Goal: Information Seeking & Learning: Learn about a topic

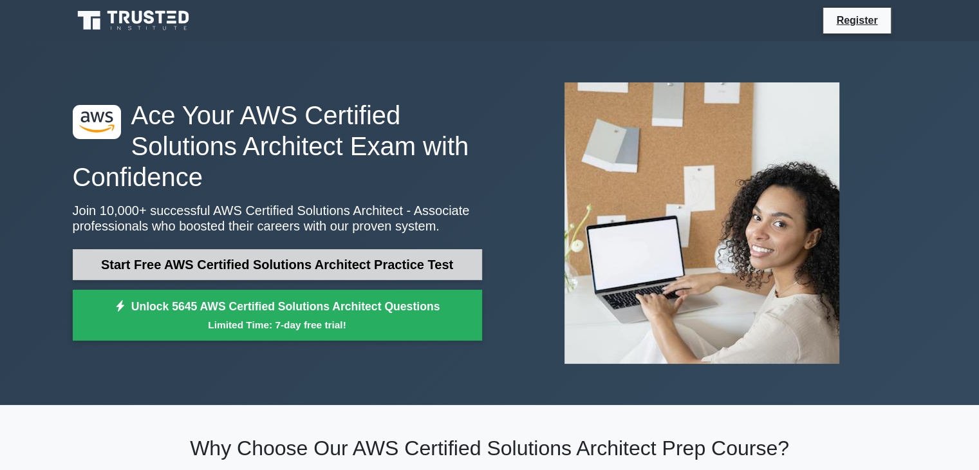
click at [350, 268] on link "Start Free AWS Certified Solutions Architect Practice Test" at bounding box center [277, 264] width 409 height 31
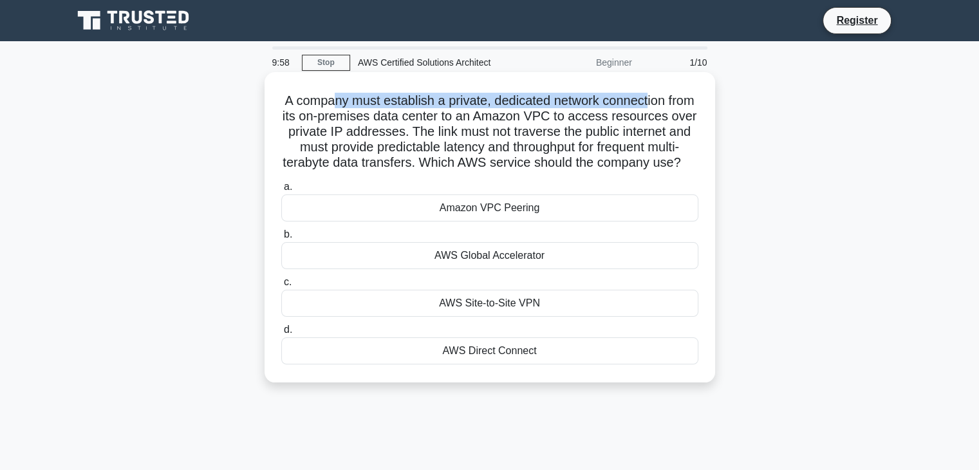
drag, startPoint x: 343, startPoint y: 99, endPoint x: 666, endPoint y: 106, distance: 323.3
click at [666, 106] on h5 "A company must establish a private, dedicated network connection from its on-pr…" at bounding box center [490, 132] width 420 height 79
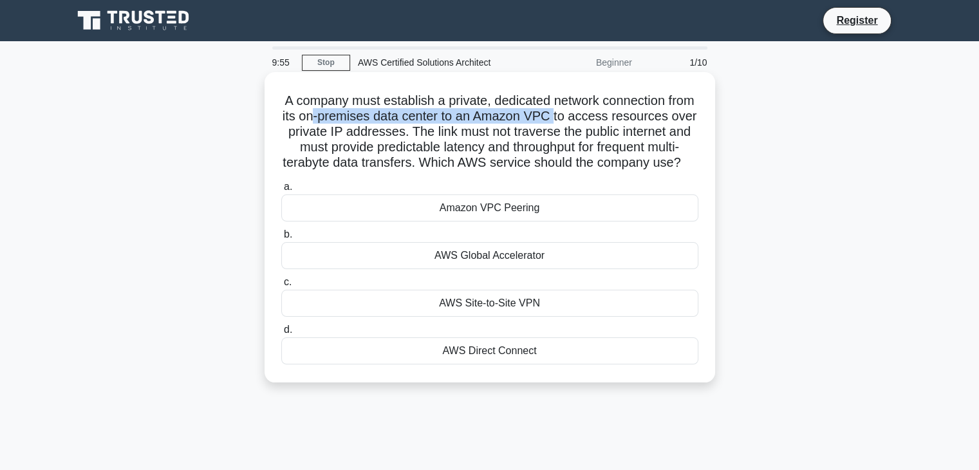
drag, startPoint x: 345, startPoint y: 116, endPoint x: 588, endPoint y: 115, distance: 242.7
click at [588, 115] on h5 "A company must establish a private, dedicated network connection from its on-pr…" at bounding box center [490, 132] width 420 height 79
click at [579, 115] on h5 "A company must establish a private, dedicated network connection from its on-pr…" at bounding box center [490, 132] width 420 height 79
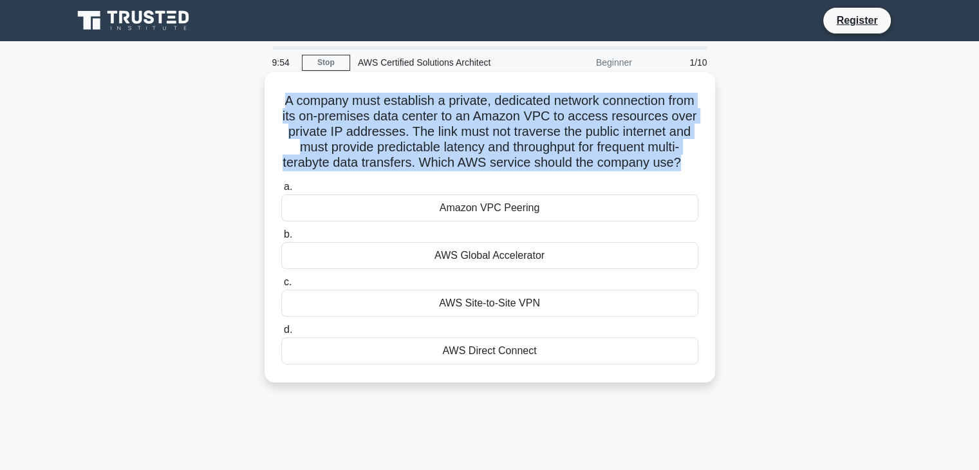
click at [579, 115] on h5 "A company must establish a private, dedicated network connection from its on-pr…" at bounding box center [490, 132] width 420 height 79
click at [573, 116] on h5 "A company must establish a private, dedicated network connection from its on-pr…" at bounding box center [490, 132] width 420 height 79
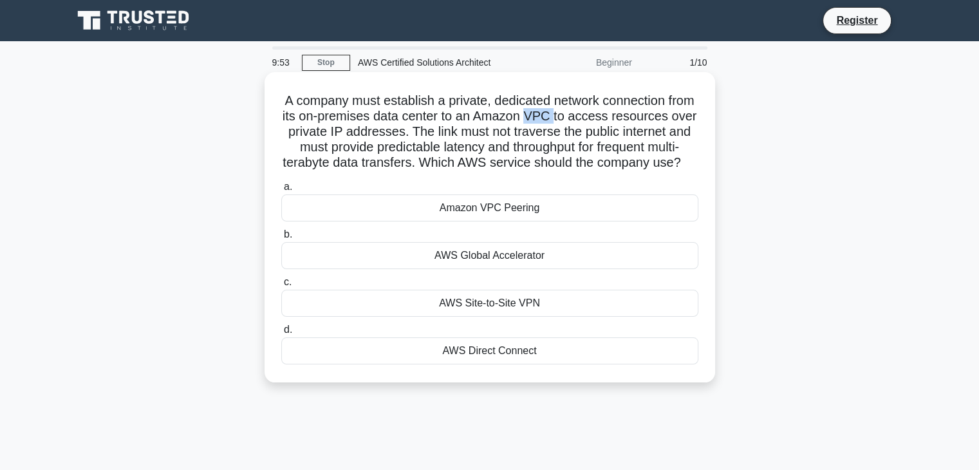
click at [573, 116] on h5 "A company must establish a private, dedicated network connection from its on-pr…" at bounding box center [490, 132] width 420 height 79
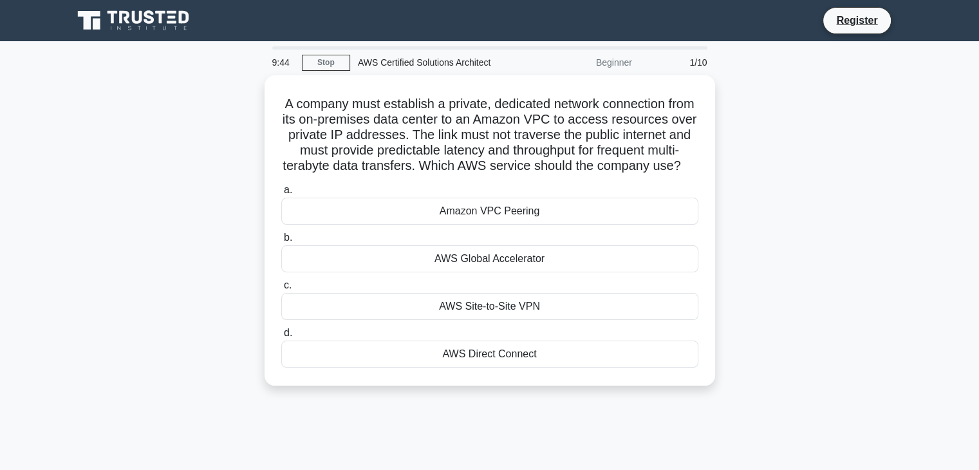
click at [973, 120] on main "9:44 Stop AWS Certified Solutions Architect Beginner 1/10 A company must establ…" at bounding box center [489, 368] width 979 height 654
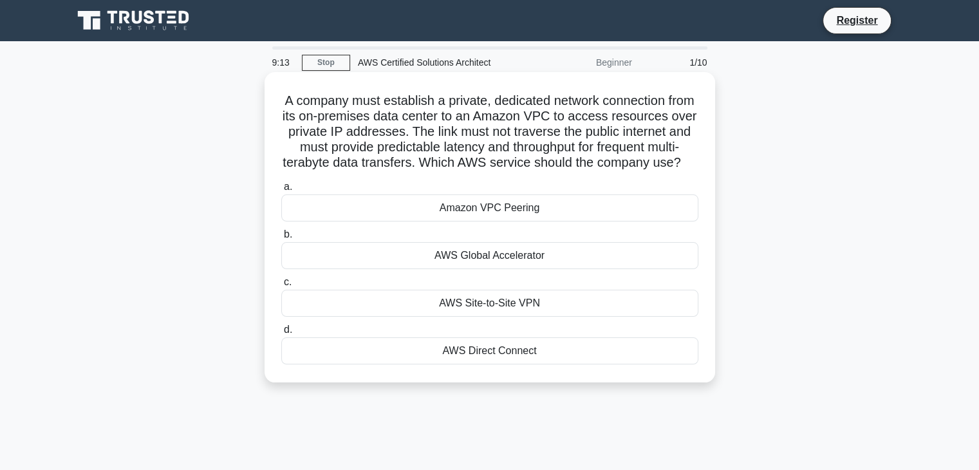
click at [534, 317] on div "AWS Site-to-Site VPN" at bounding box center [489, 303] width 417 height 27
click at [281, 287] on input "c. AWS Site-to-Site VPN" at bounding box center [281, 282] width 0 height 8
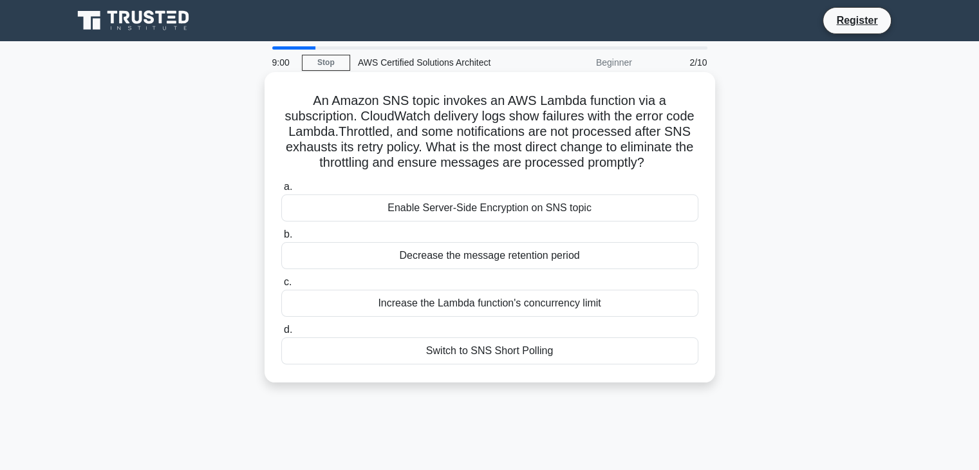
click at [326, 147] on h5 "An Amazon SNS topic invokes an AWS Lambda function via a subscription. CloudWat…" at bounding box center [490, 132] width 420 height 79
click at [322, 147] on h5 "An Amazon SNS topic invokes an AWS Lambda function via a subscription. CloudWat…" at bounding box center [490, 132] width 420 height 79
drag, startPoint x: 502, startPoint y: 99, endPoint x: 636, endPoint y: 99, distance: 133.9
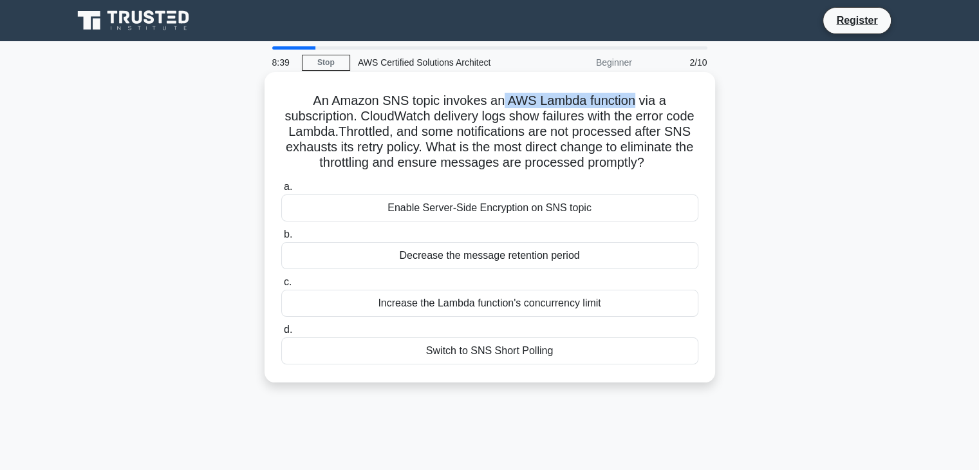
click at [636, 99] on h5 "An Amazon SNS topic invokes an AWS Lambda function via a subscription. CloudWat…" at bounding box center [490, 132] width 420 height 79
click at [474, 140] on h5 "An Amazon SNS topic invokes an AWS Lambda function via a subscription. CloudWat…" at bounding box center [490, 132] width 420 height 79
click at [559, 317] on div "Increase the Lambda function's concurrency limit" at bounding box center [489, 303] width 417 height 27
click at [281, 287] on input "c. Increase the Lambda function's concurrency limit" at bounding box center [281, 282] width 0 height 8
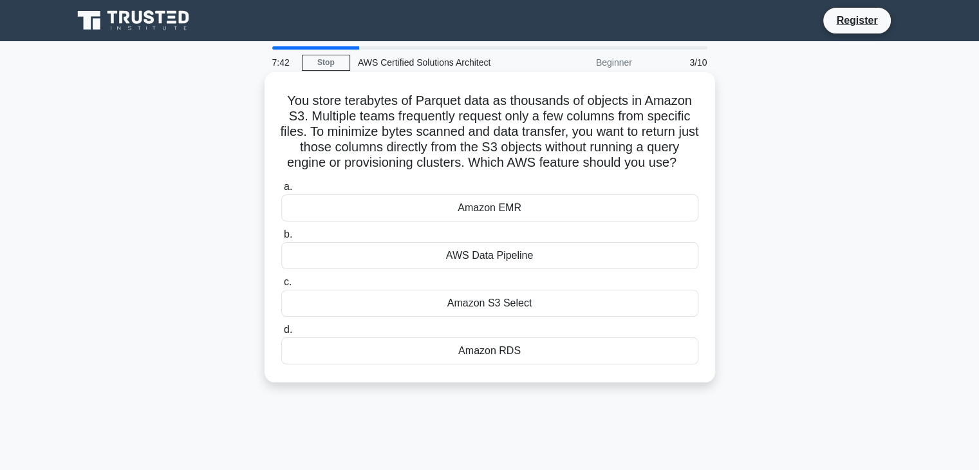
click at [576, 306] on div "Amazon S3 Select" at bounding box center [489, 303] width 417 height 27
click at [281, 287] on input "c. Amazon S3 Select" at bounding box center [281, 282] width 0 height 8
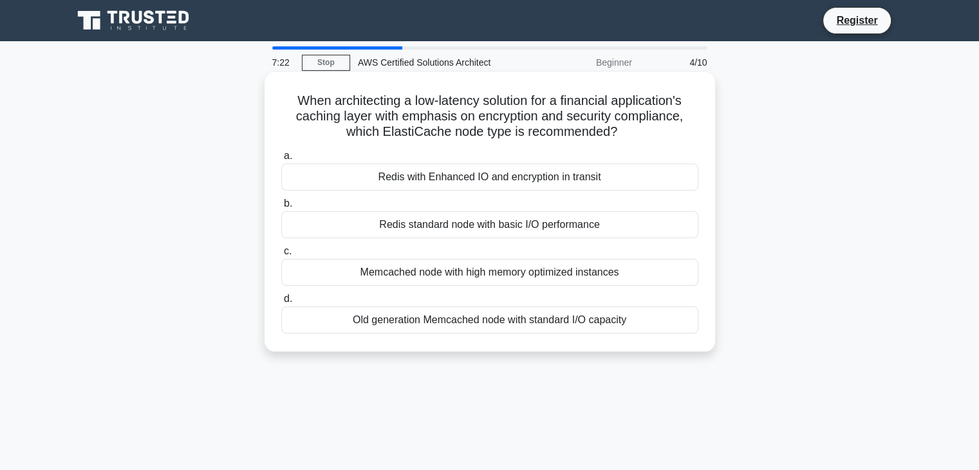
click at [517, 179] on div "Redis with Enhanced IO and encryption in transit" at bounding box center [489, 177] width 417 height 27
click at [281, 160] on input "a. Redis with Enhanced IO and encryption in transit" at bounding box center [281, 156] width 0 height 8
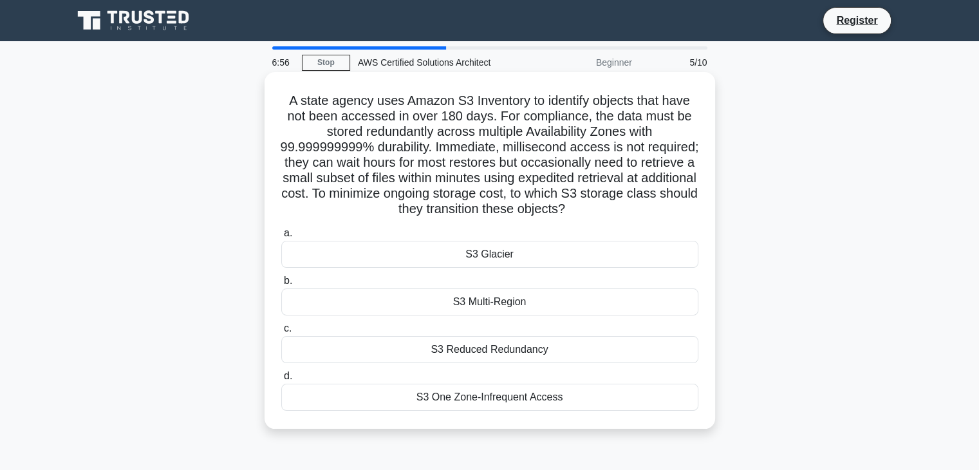
click at [520, 352] on div "S3 Reduced Redundancy" at bounding box center [489, 349] width 417 height 27
click at [281, 333] on input "c. S3 Reduced Redundancy" at bounding box center [281, 328] width 0 height 8
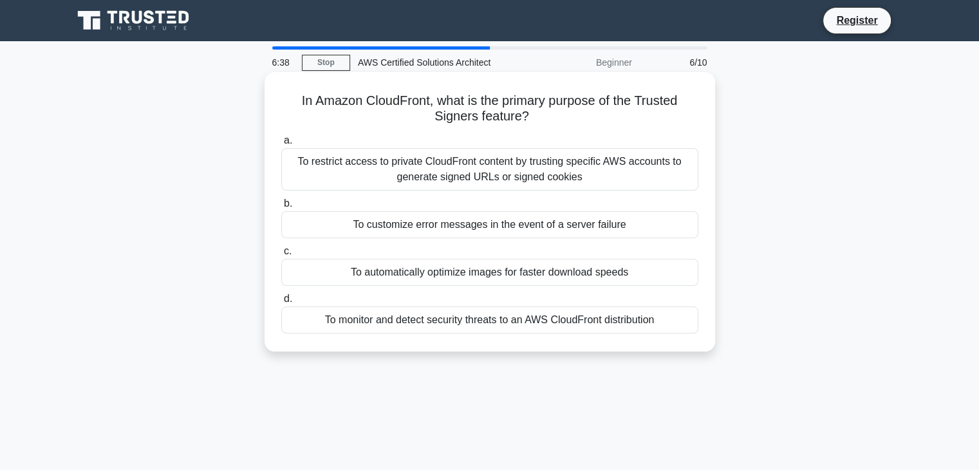
click at [556, 176] on div "To restrict access to private CloudFront content by trusting specific AWS accou…" at bounding box center [489, 169] width 417 height 42
click at [281, 145] on input "a. To restrict access to private CloudFront content by trusting specific AWS ac…" at bounding box center [281, 140] width 0 height 8
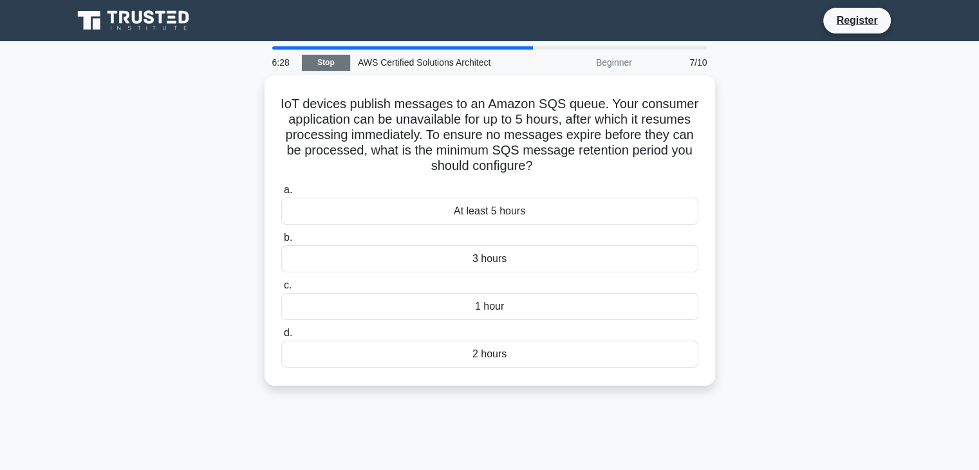
click at [349, 62] on link "Stop" at bounding box center [326, 63] width 48 height 16
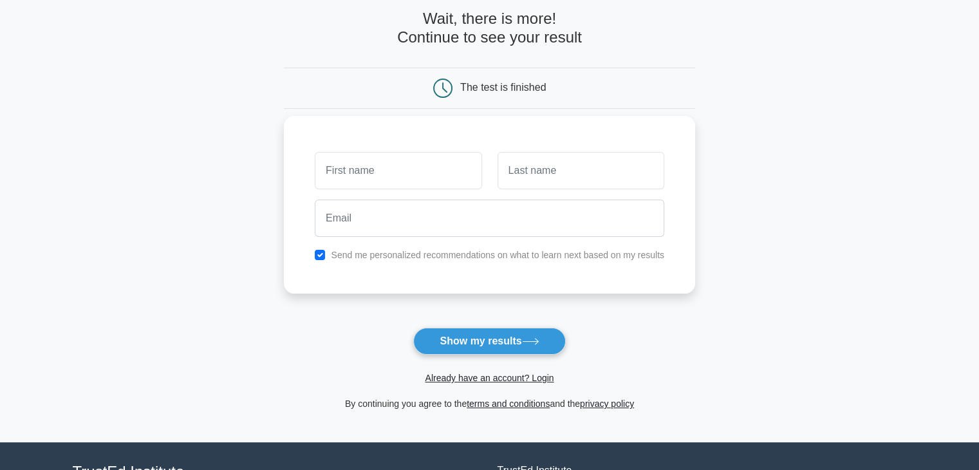
scroll to position [64, 0]
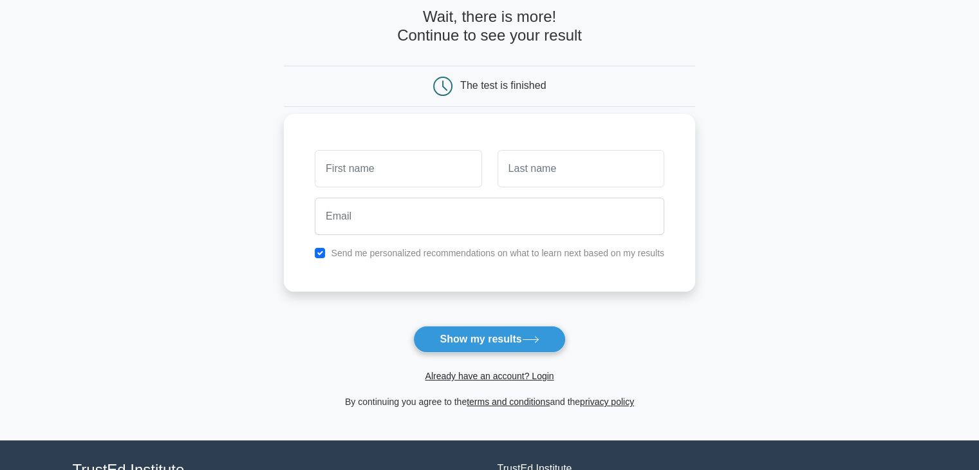
click at [433, 153] on input "text" at bounding box center [398, 168] width 167 height 37
type input "Moath"
click at [330, 251] on div "Send me personalized recommendations on what to learn next based on my results" at bounding box center [489, 252] width 365 height 15
click at [319, 249] on input "checkbox" at bounding box center [320, 253] width 10 height 10
checkbox input "false"
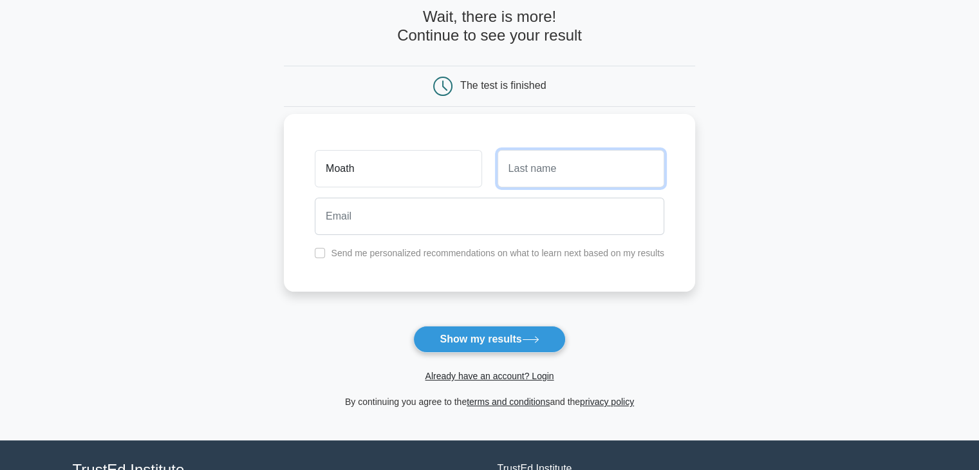
click at [553, 159] on input "text" at bounding box center [581, 168] width 167 height 37
type input "ab"
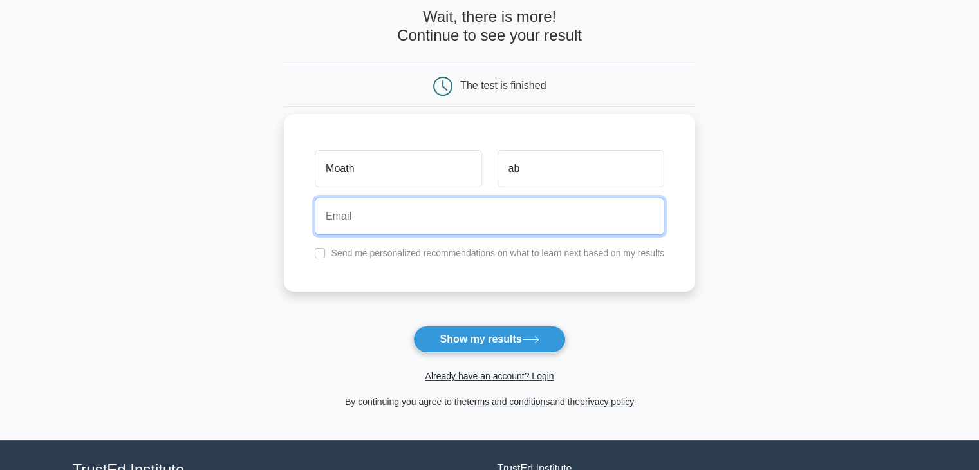
click at [447, 214] on input "email" at bounding box center [490, 216] width 350 height 37
type input "oko087770@gmail.com"
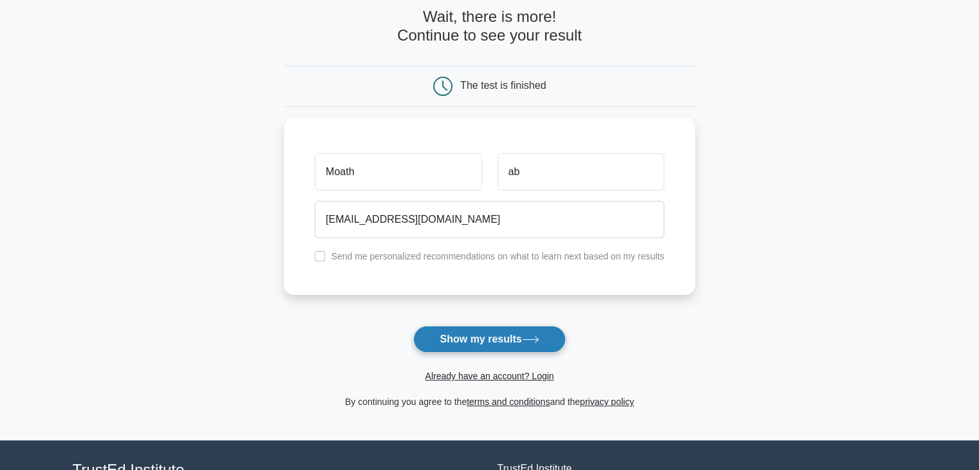
click at [468, 335] on button "Show my results" at bounding box center [489, 339] width 152 height 27
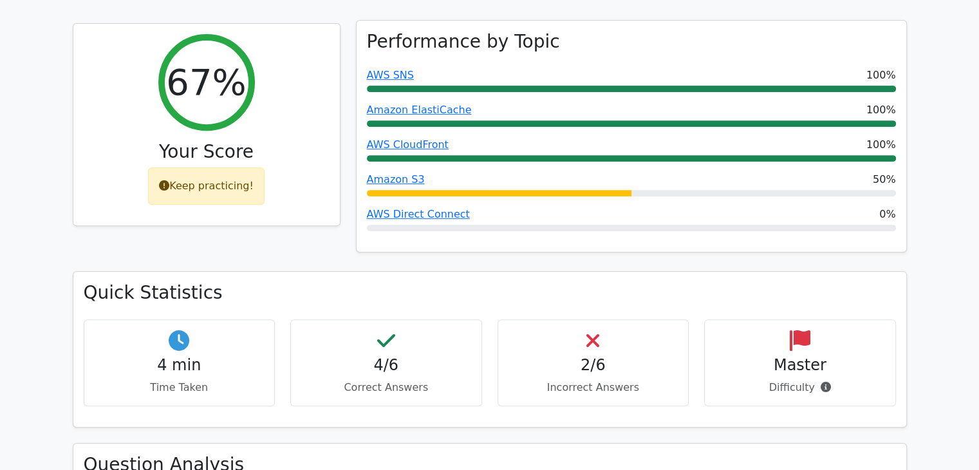
scroll to position [515, 0]
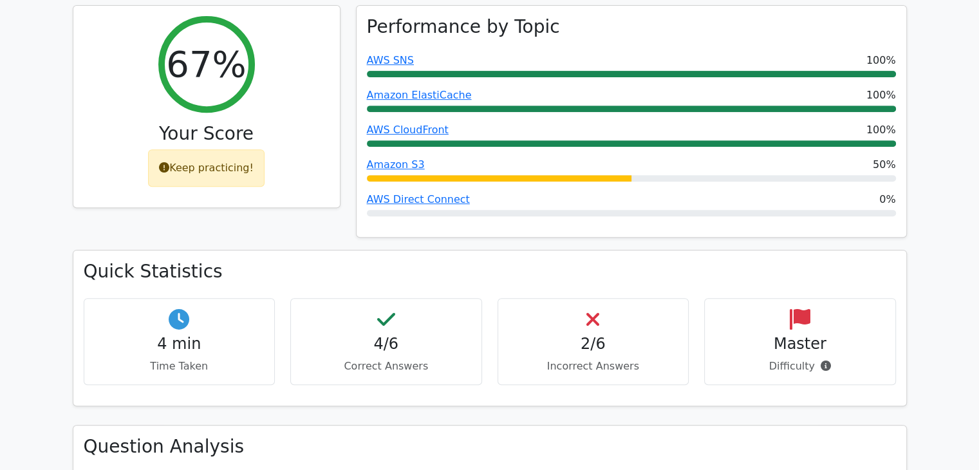
click at [407, 298] on div "4/6 Correct Answers" at bounding box center [386, 341] width 192 height 87
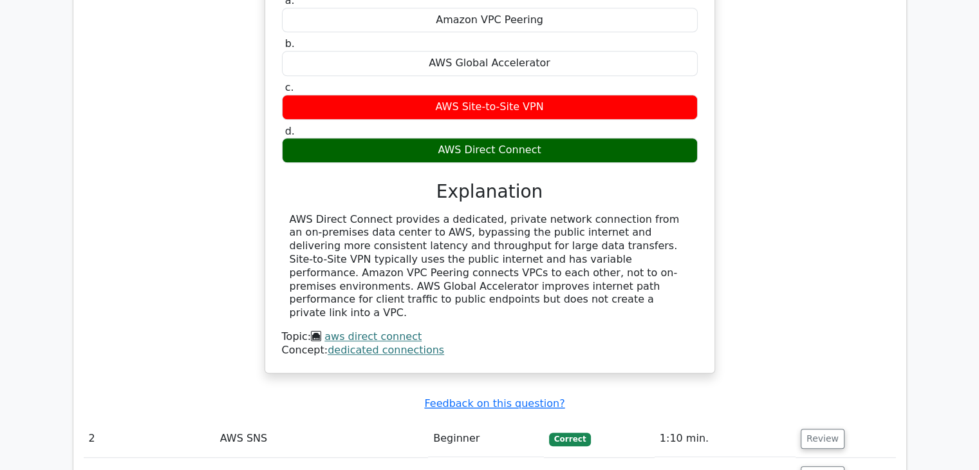
scroll to position [1223, 0]
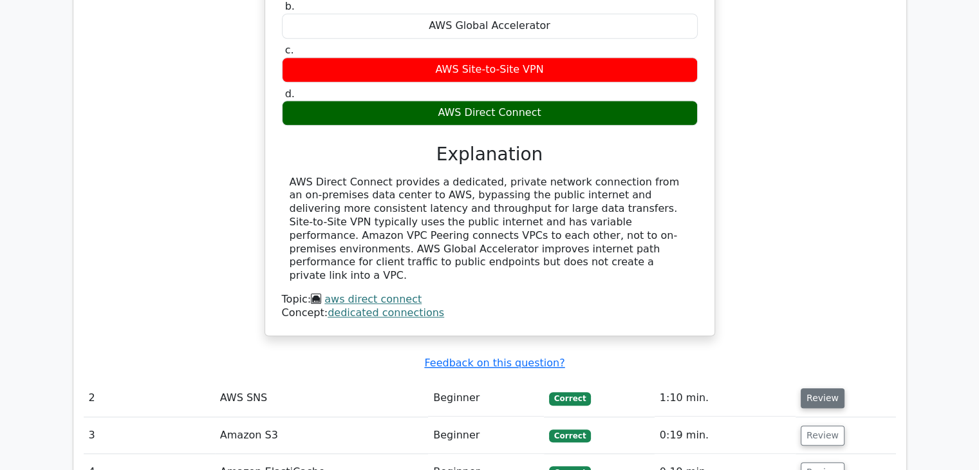
click at [815, 388] on button "Review" at bounding box center [823, 398] width 44 height 20
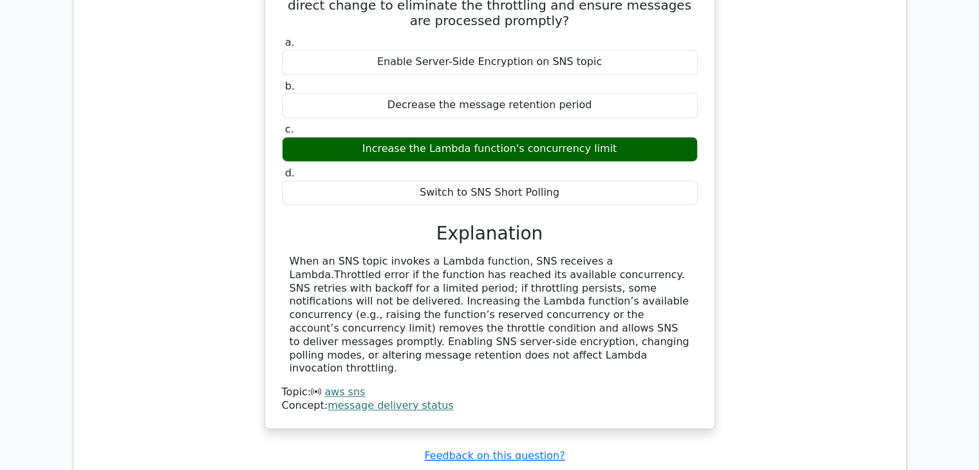
scroll to position [1738, 0]
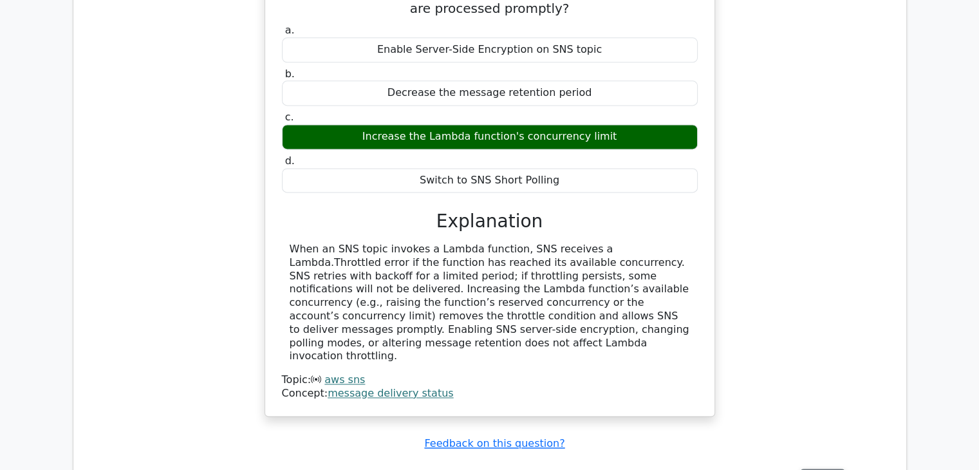
click at [824, 469] on button "Review" at bounding box center [823, 479] width 44 height 20
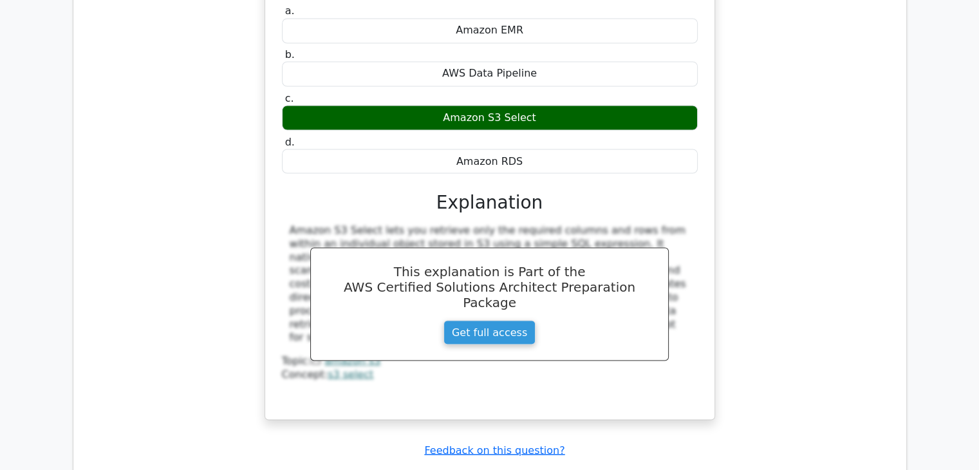
scroll to position [2447, 0]
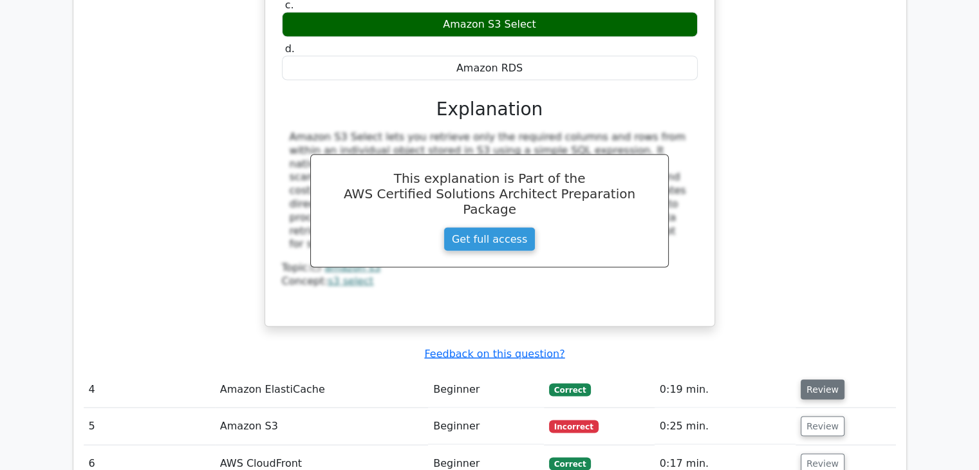
click at [821, 379] on button "Review" at bounding box center [823, 389] width 44 height 20
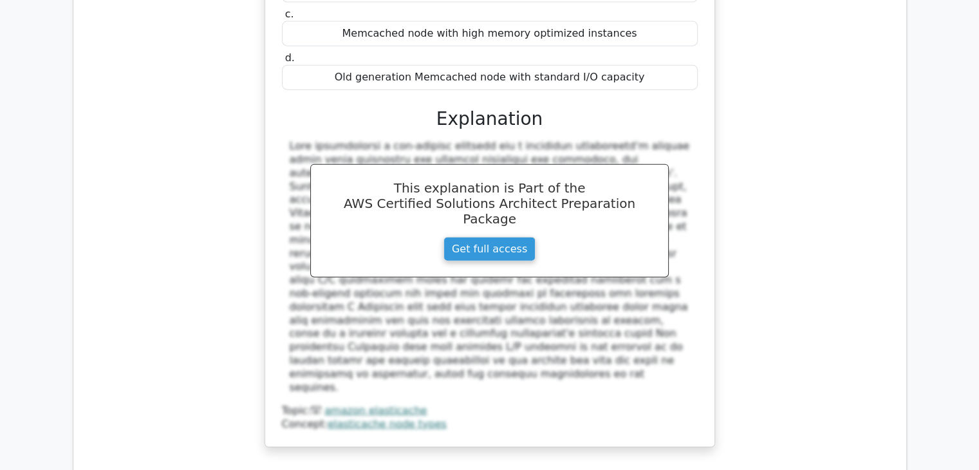
scroll to position [3026, 0]
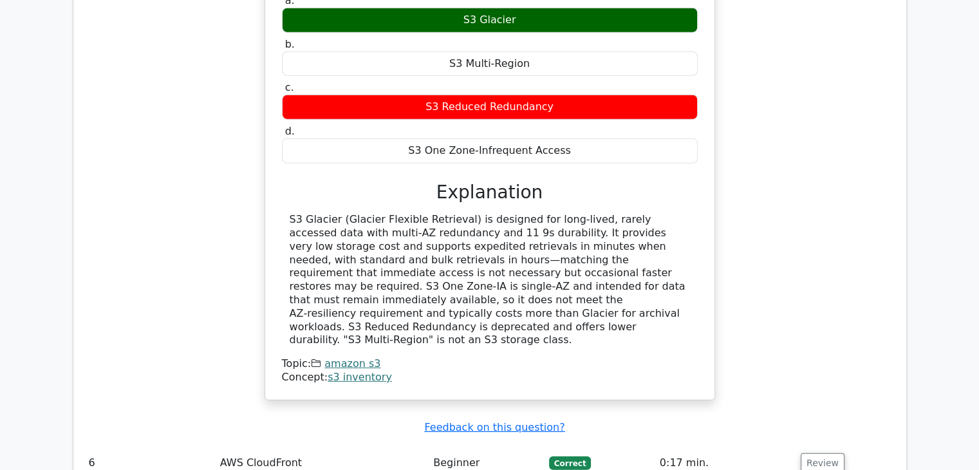
scroll to position [3734, 0]
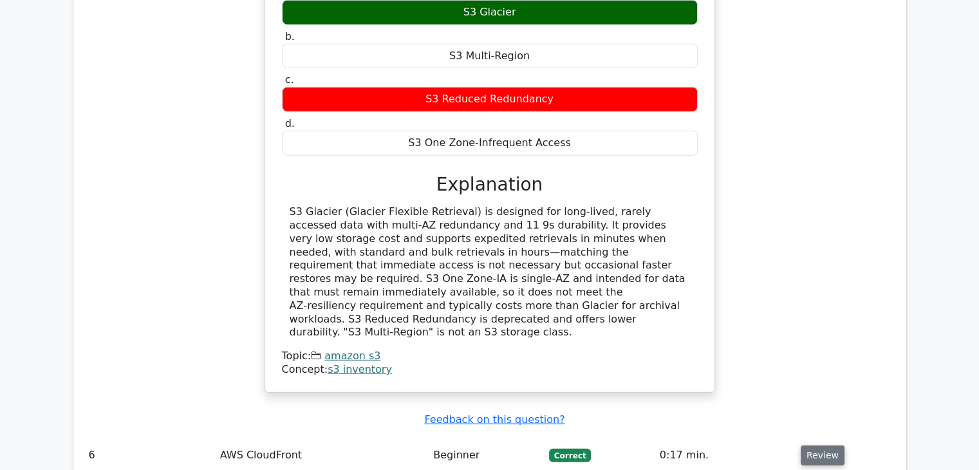
click at [814, 446] on button "Review" at bounding box center [823, 456] width 44 height 20
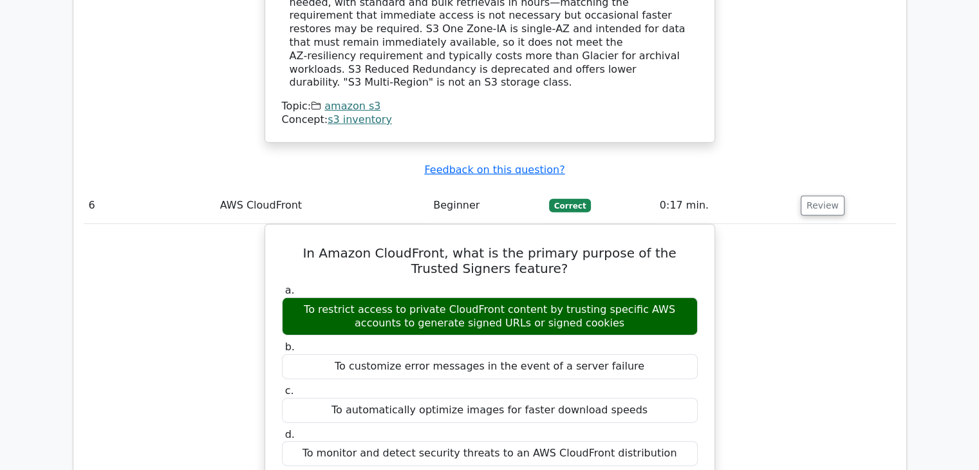
scroll to position [3992, 0]
